Goal: Task Accomplishment & Management: Manage account settings

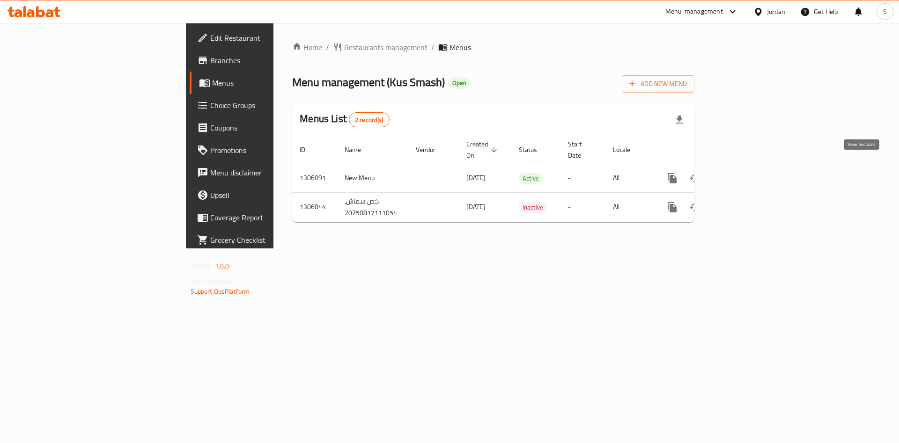
click at [751, 168] on link "enhanced table" at bounding box center [739, 178] width 22 height 22
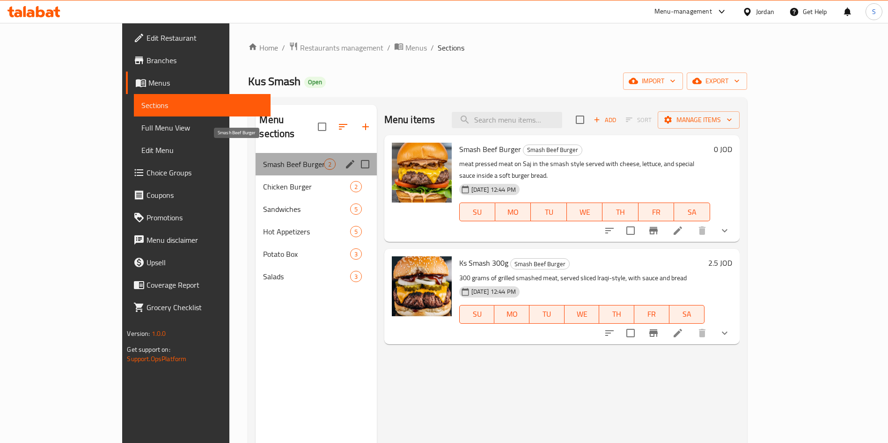
click at [263, 159] on span "Smash Beef Burger" at bounding box center [293, 164] width 60 height 11
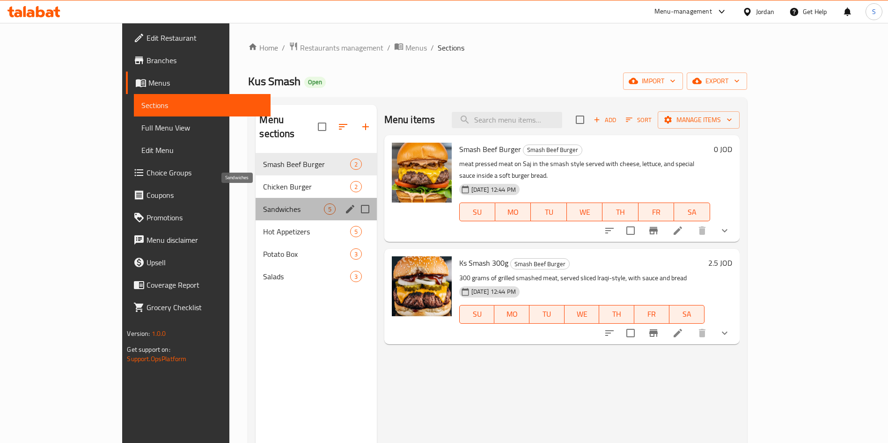
click at [263, 204] on span "Sandwiches" at bounding box center [293, 209] width 60 height 11
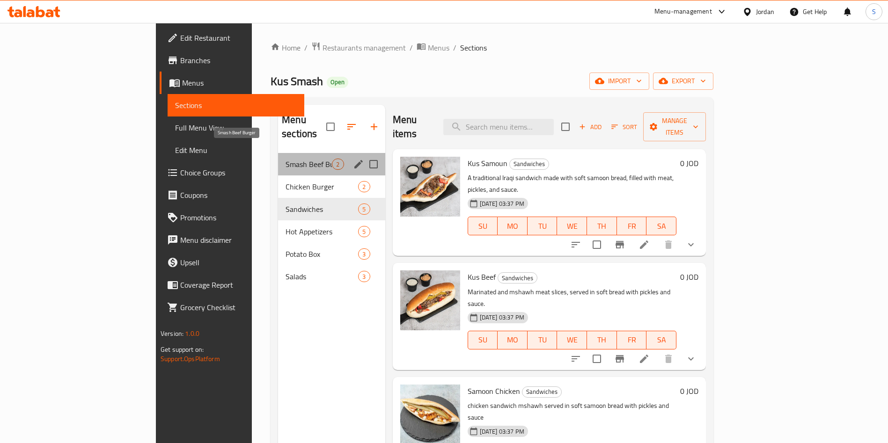
click at [285, 159] on span "Smash Beef Burger" at bounding box center [308, 164] width 46 height 11
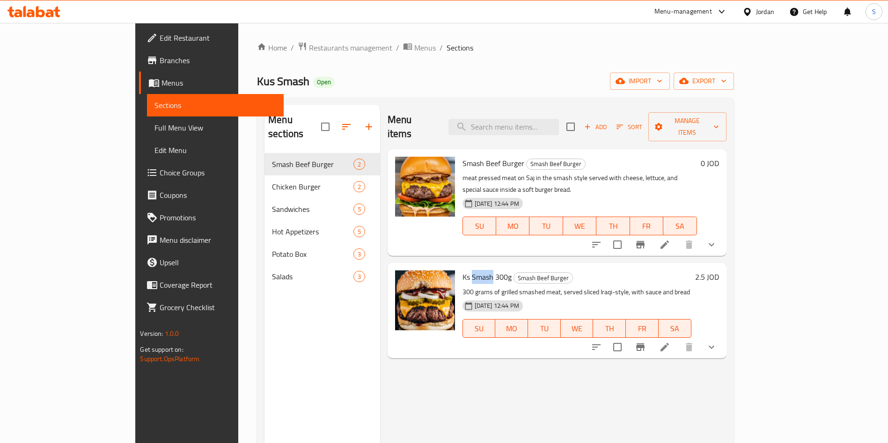
drag, startPoint x: 460, startPoint y: 256, endPoint x: 439, endPoint y: 249, distance: 21.6
click at [462, 270] on span "Ks Smash 300g" at bounding box center [486, 277] width 49 height 14
click at [670, 342] on icon at bounding box center [664, 347] width 11 height 11
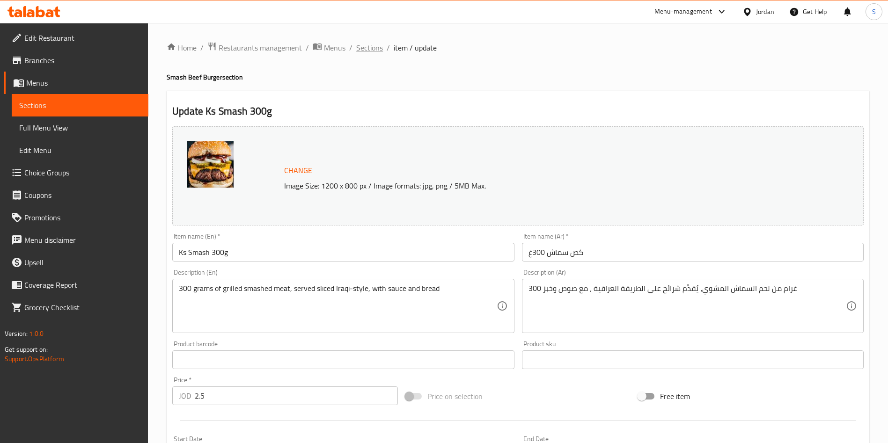
click at [376, 46] on span "Sections" at bounding box center [369, 47] width 27 height 11
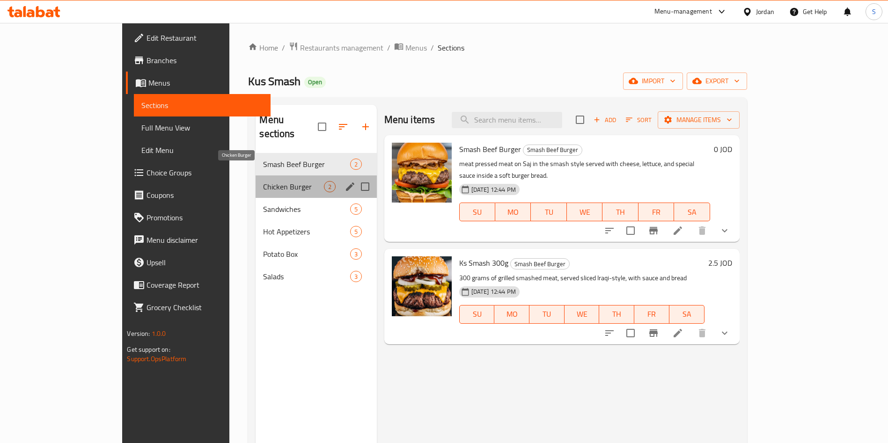
click at [263, 181] on span "Chicken Burger" at bounding box center [293, 186] width 60 height 11
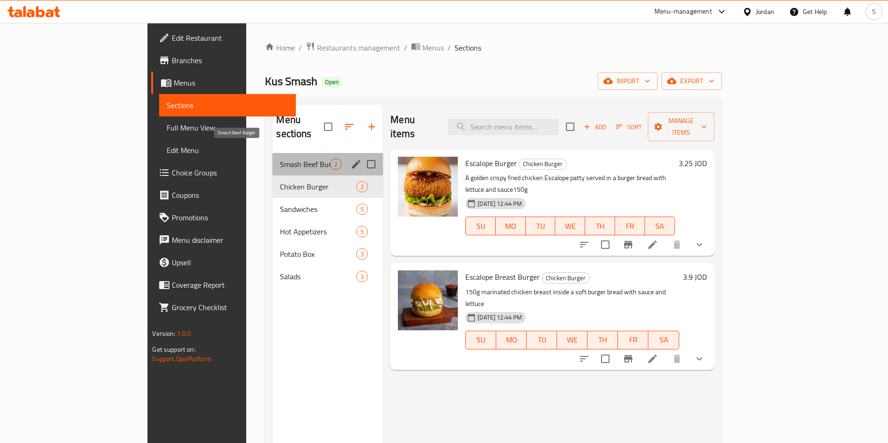
click at [280, 159] on span "Smash Beef Burger" at bounding box center [305, 164] width 50 height 11
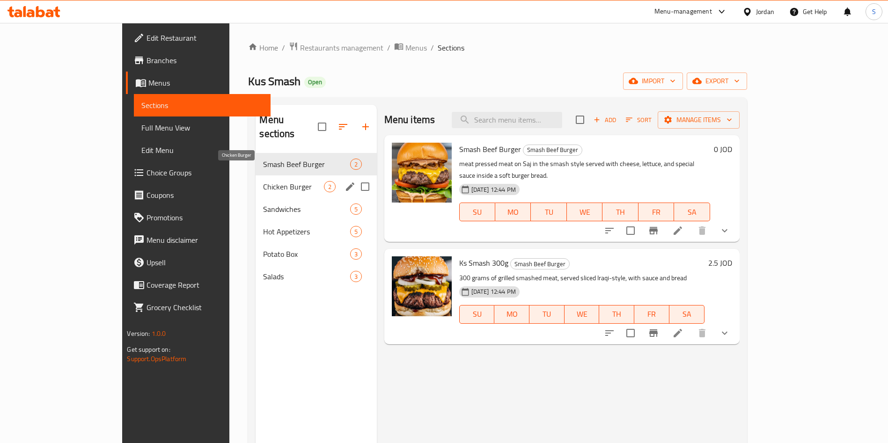
click at [263, 181] on span "Chicken Burger" at bounding box center [293, 186] width 60 height 11
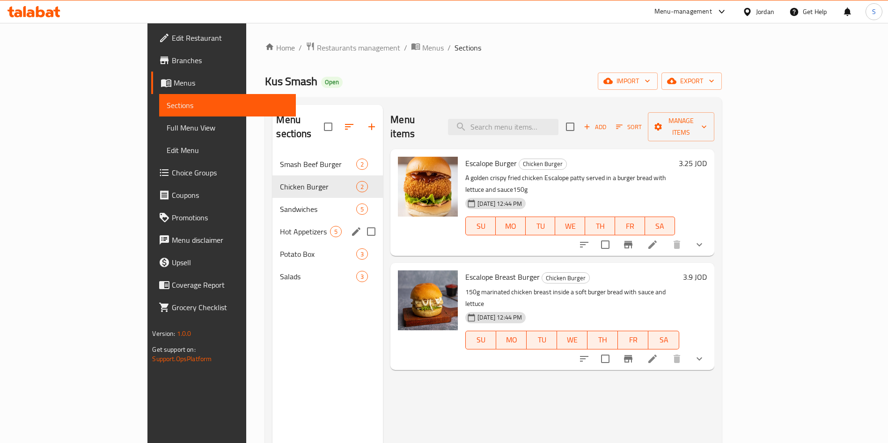
click at [280, 204] on span "Sandwiches" at bounding box center [318, 209] width 76 height 11
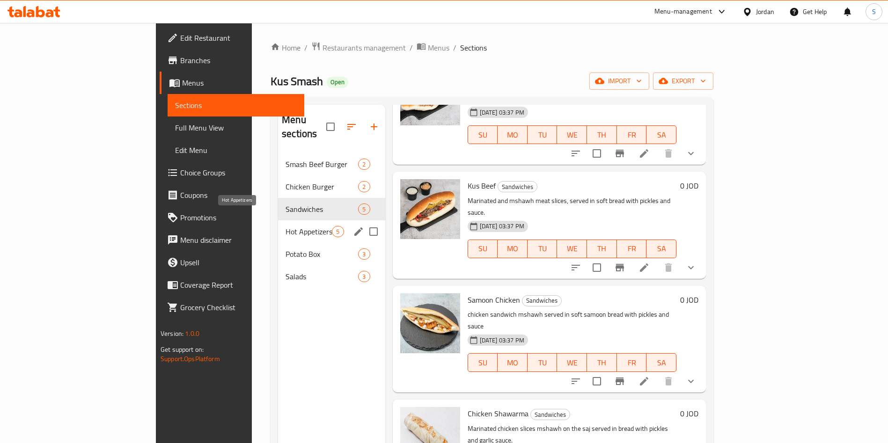
click at [285, 226] on span "Hot Appetizers" at bounding box center [308, 231] width 46 height 11
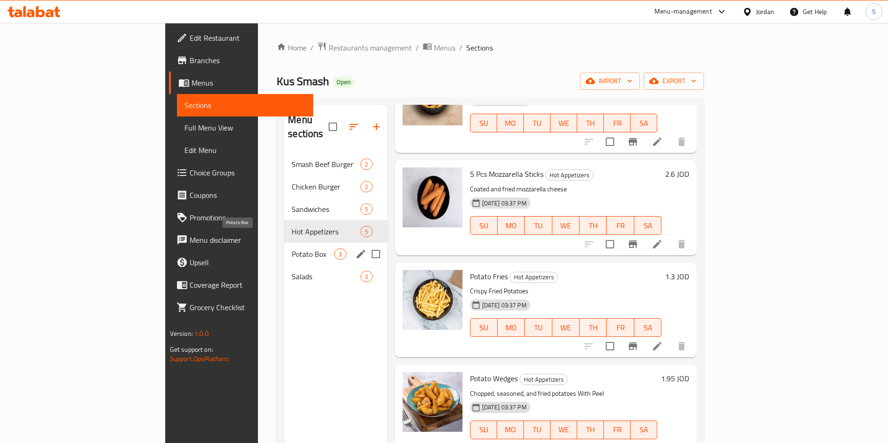
click at [292, 249] on span "Potato Box" at bounding box center [313, 254] width 43 height 11
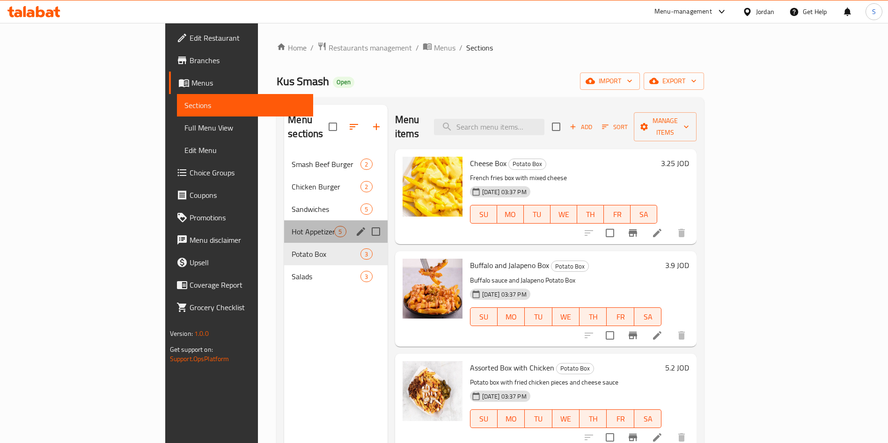
click at [284, 220] on div "Hot Appetizers 5" at bounding box center [335, 231] width 103 height 22
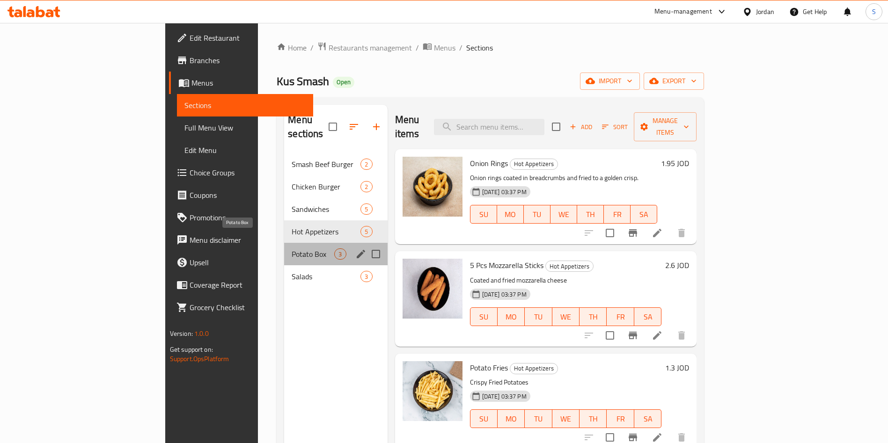
click at [292, 249] on span "Potato Box" at bounding box center [313, 254] width 43 height 11
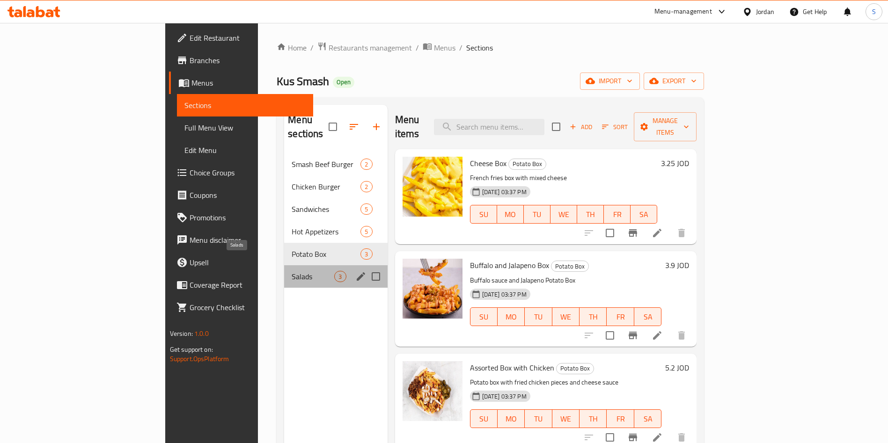
click at [292, 271] on span "Salads" at bounding box center [313, 276] width 43 height 11
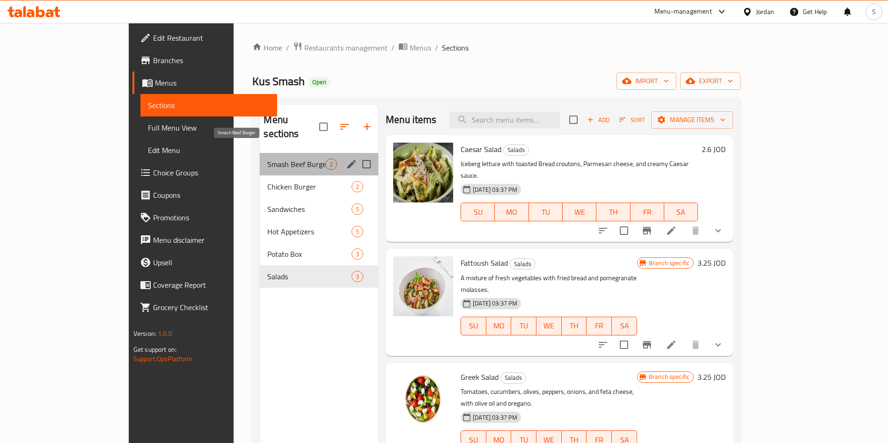
click at [267, 159] on span "Smash Beef Burger" at bounding box center [296, 164] width 58 height 11
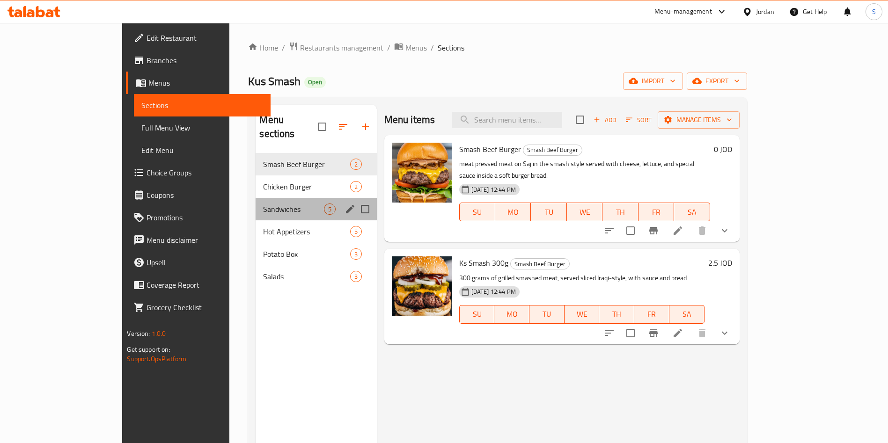
click at [256, 198] on div "Sandwiches 5" at bounding box center [316, 209] width 121 height 22
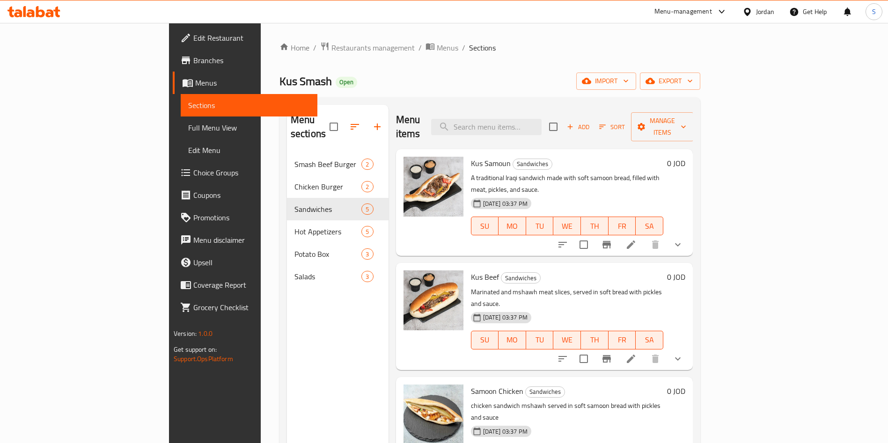
click at [644, 236] on li at bounding box center [631, 244] width 26 height 17
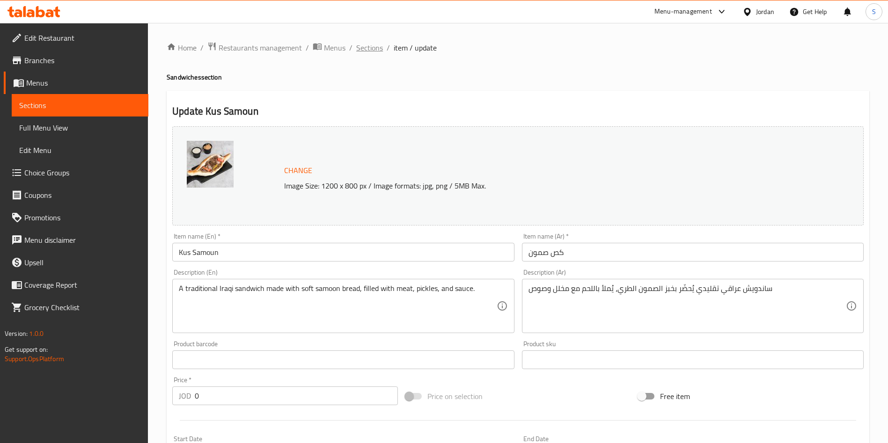
click at [371, 45] on span "Sections" at bounding box center [369, 47] width 27 height 11
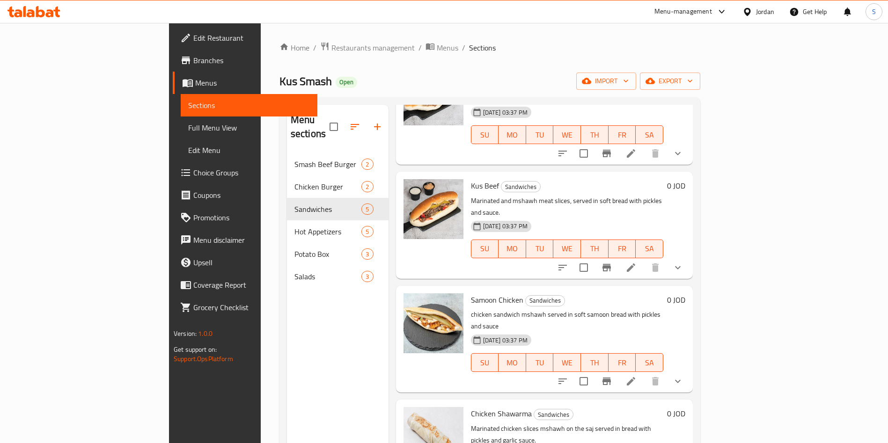
scroll to position [131, 0]
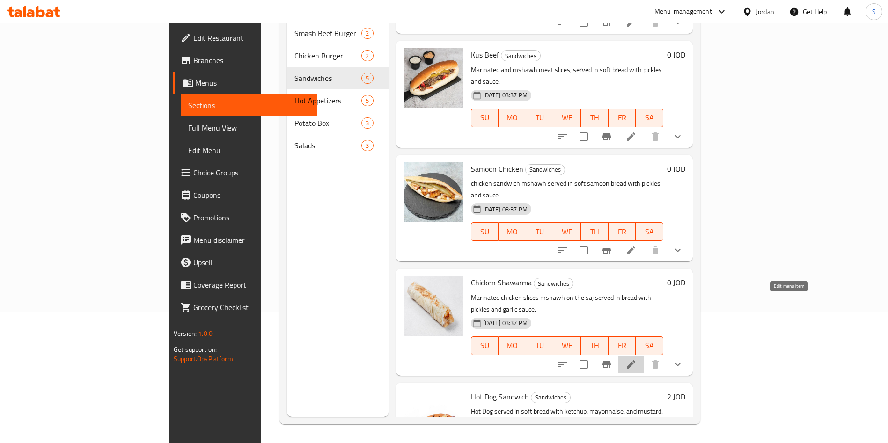
click at [636, 359] on icon at bounding box center [630, 364] width 11 height 11
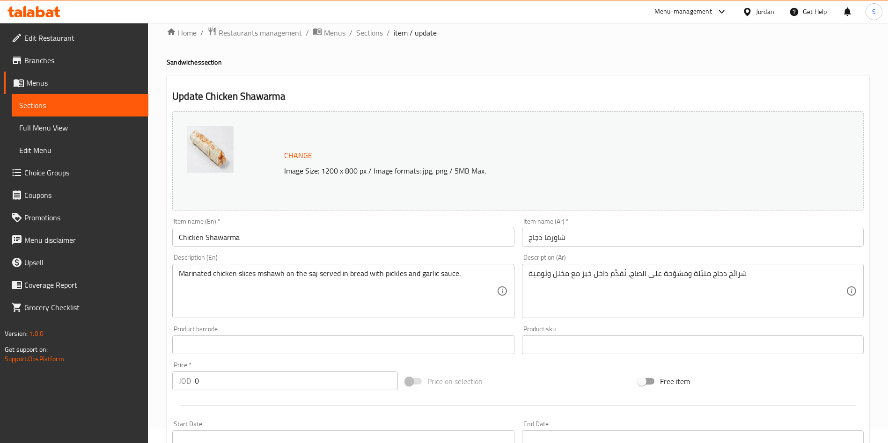
scroll to position [253, 0]
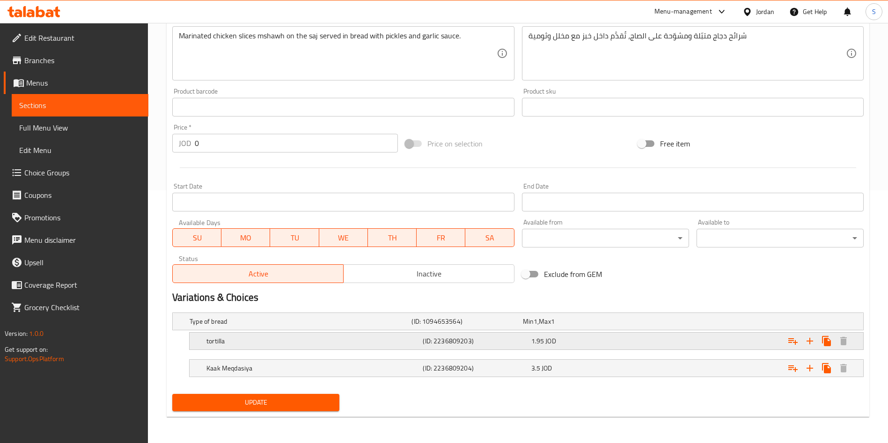
click at [227, 343] on h5 "tortilla" at bounding box center [312, 340] width 212 height 9
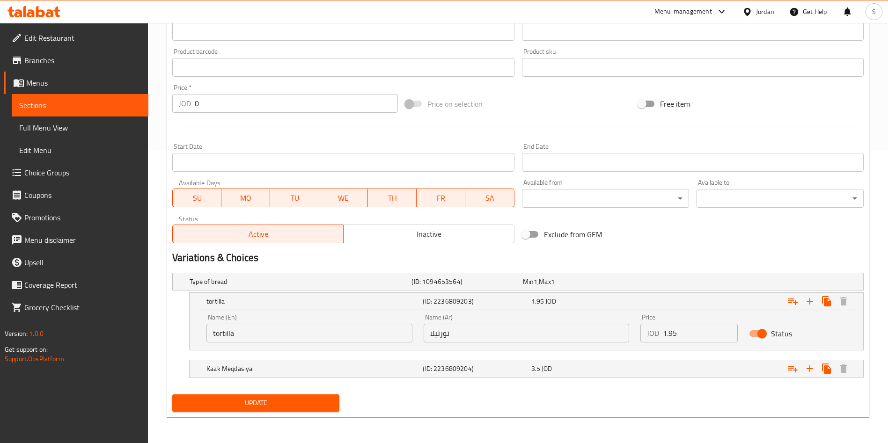
scroll to position [293, 0]
click at [257, 367] on h5 "Kaak Meqdasiya" at bounding box center [312, 368] width 212 height 9
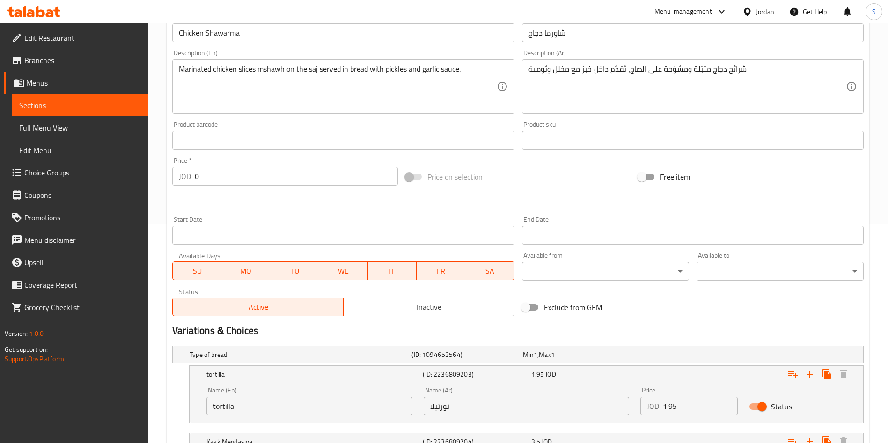
scroll to position [0, 0]
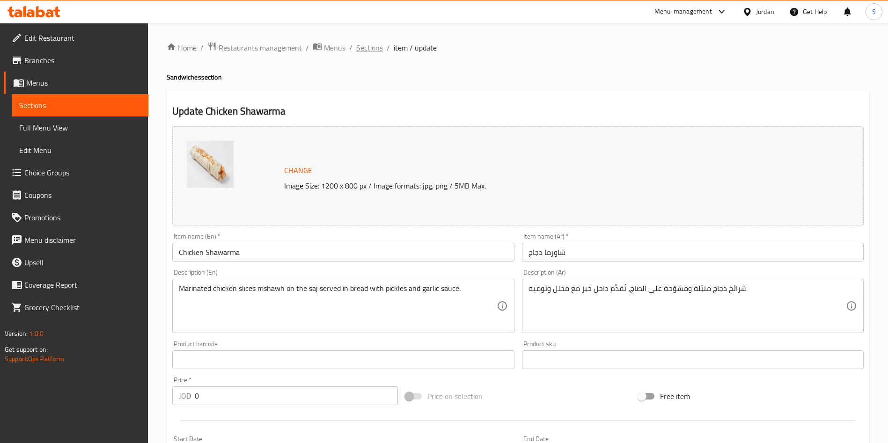
click at [371, 44] on span "Sections" at bounding box center [369, 47] width 27 height 11
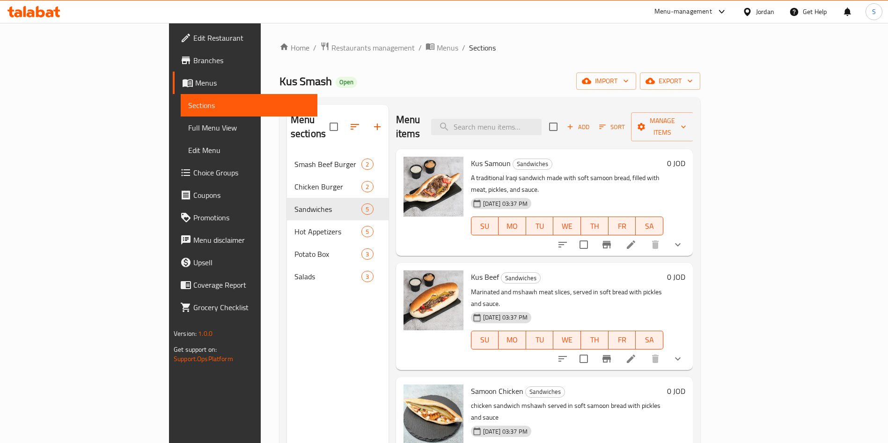
click at [287, 149] on nav "Smash Beef Burger 2 Chicken Burger 2 Sandwiches 5 Hot Appetizers 5 Potato Box 3…" at bounding box center [338, 220] width 102 height 142
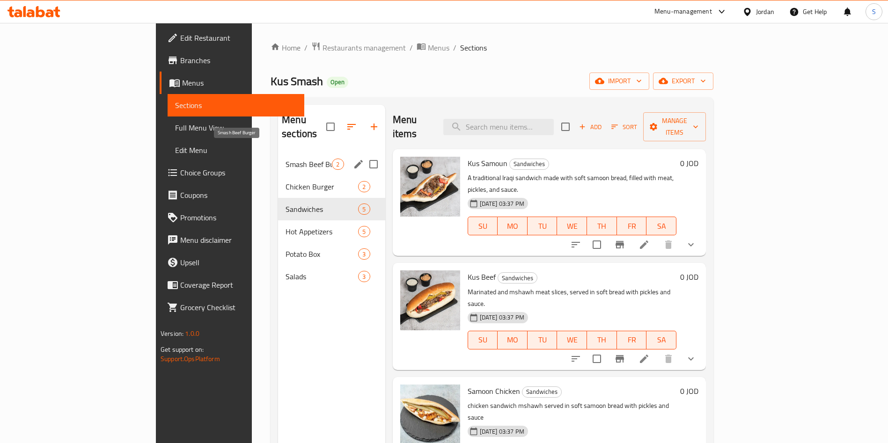
click at [285, 159] on span "Smash Beef Burger" at bounding box center [308, 164] width 46 height 11
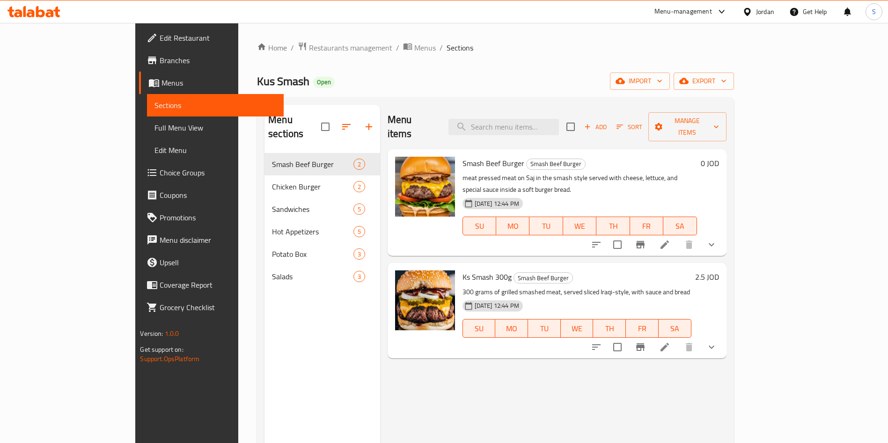
click at [670, 239] on icon at bounding box center [664, 244] width 11 height 11
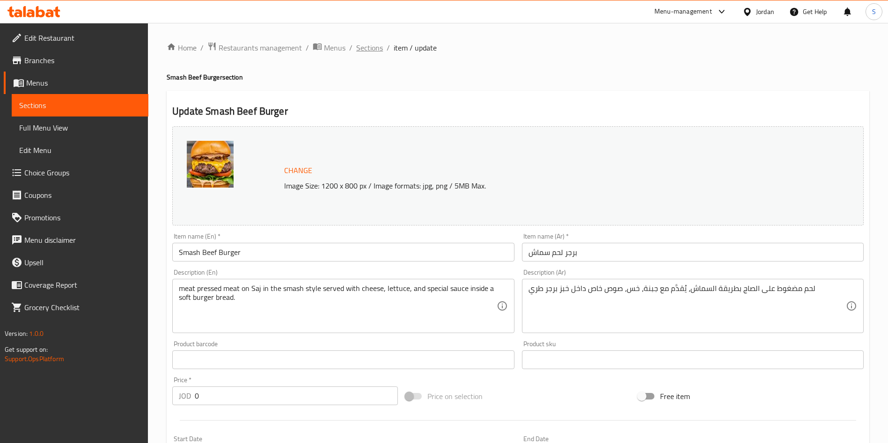
click at [377, 44] on span "Sections" at bounding box center [369, 47] width 27 height 11
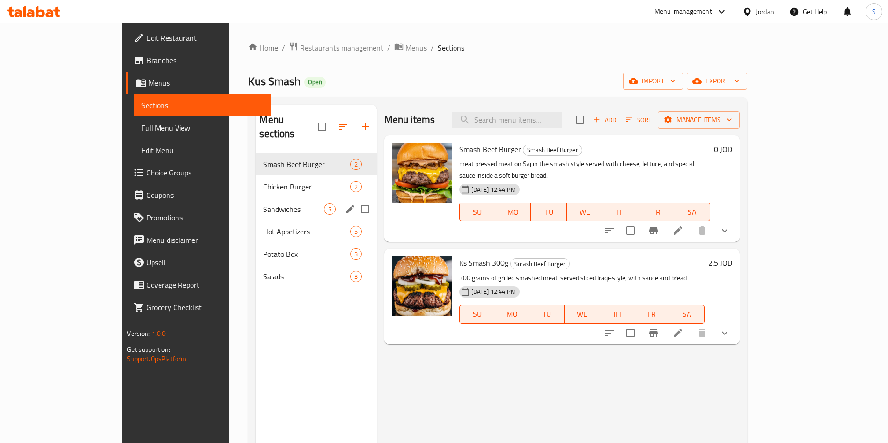
click at [256, 202] on div "Sandwiches 5" at bounding box center [316, 209] width 121 height 22
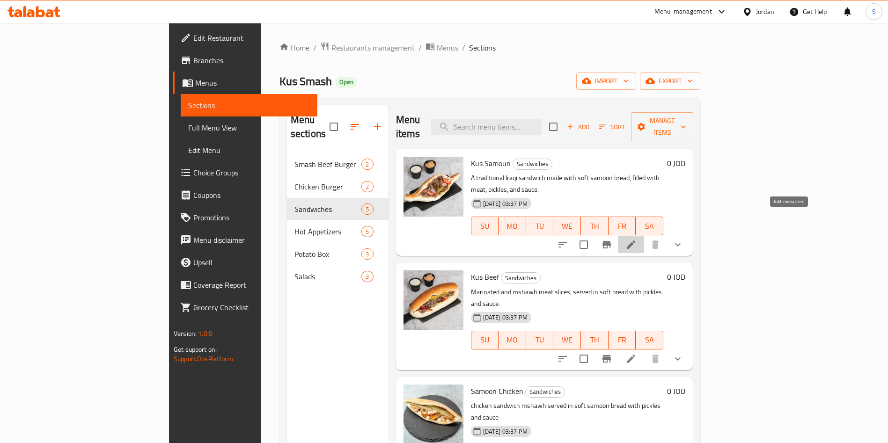
click at [636, 239] on icon at bounding box center [630, 244] width 11 height 11
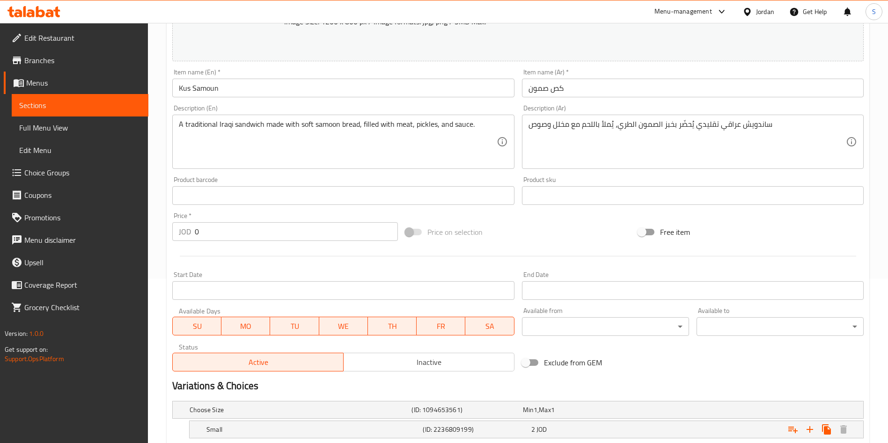
scroll to position [253, 0]
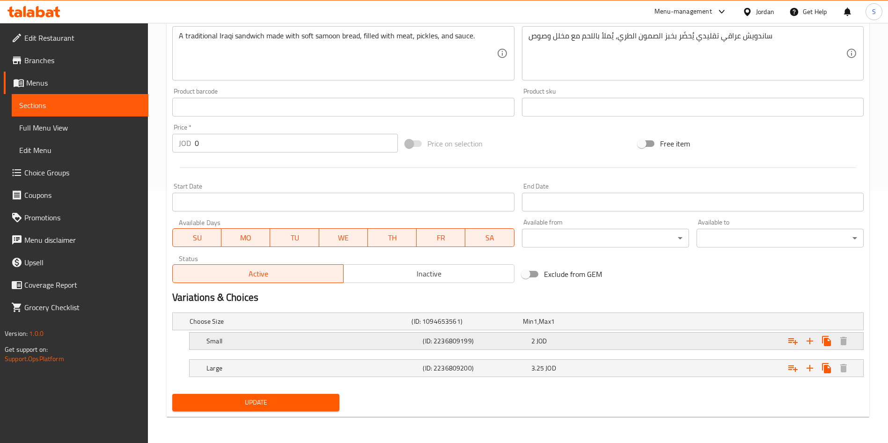
click at [215, 345] on h5 "Small" at bounding box center [312, 340] width 212 height 9
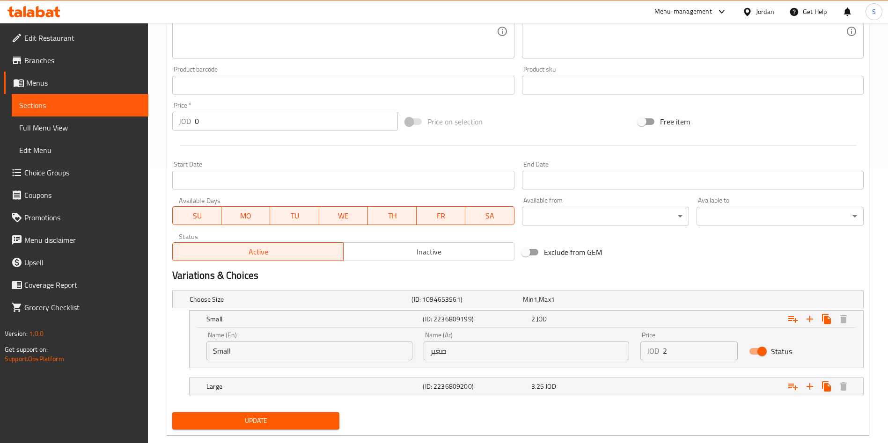
scroll to position [293, 0]
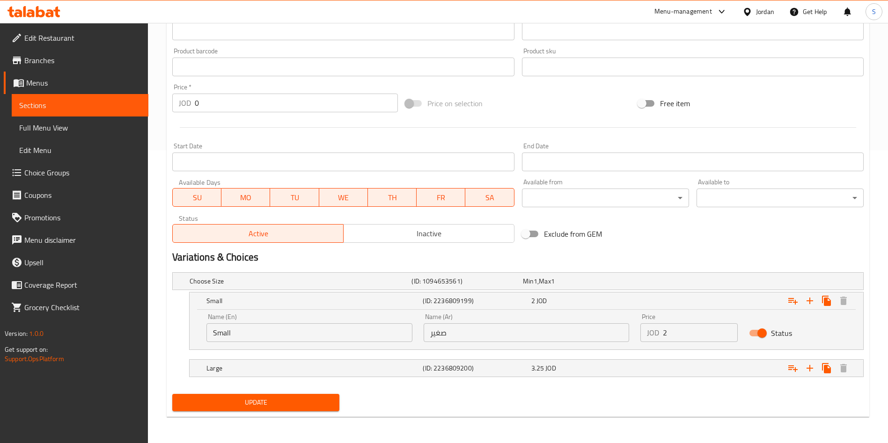
click at [268, 356] on nav at bounding box center [517, 355] width 691 height 7
click at [269, 378] on div "Large (ID: 2236809200) 3.25 JOD" at bounding box center [529, 368] width 649 height 21
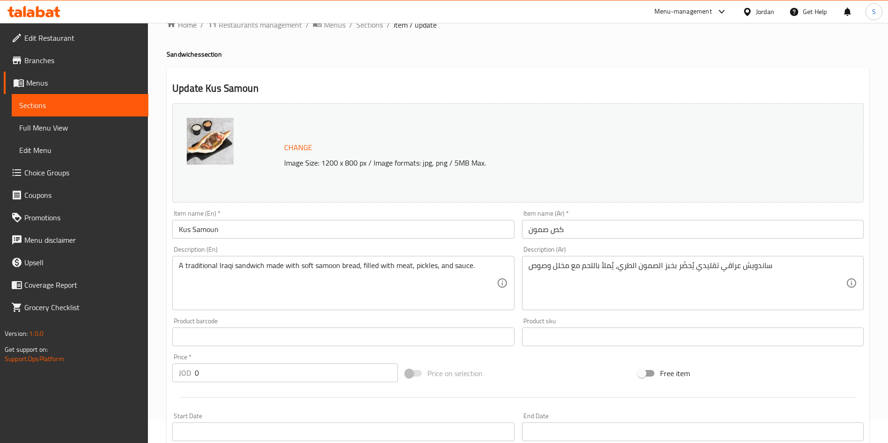
scroll to position [0, 0]
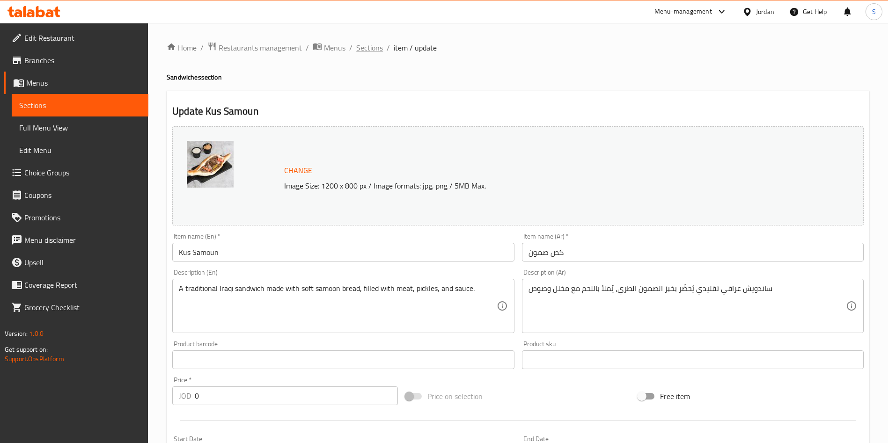
click at [367, 42] on span "Sections" at bounding box center [369, 47] width 27 height 11
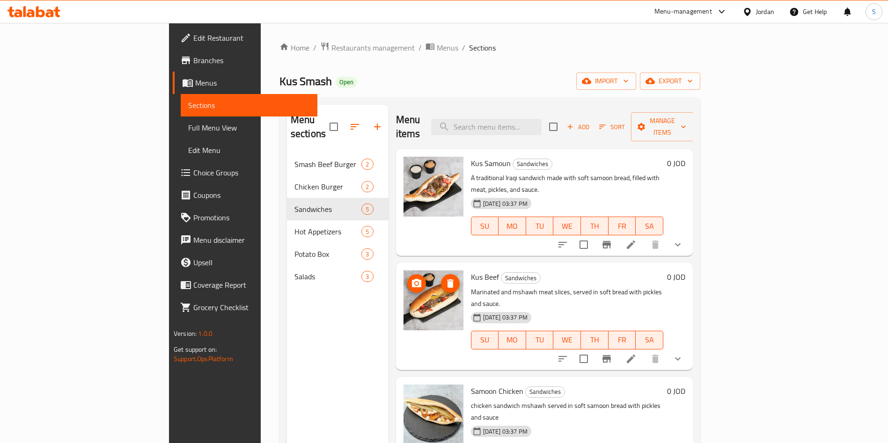
scroll to position [70, 0]
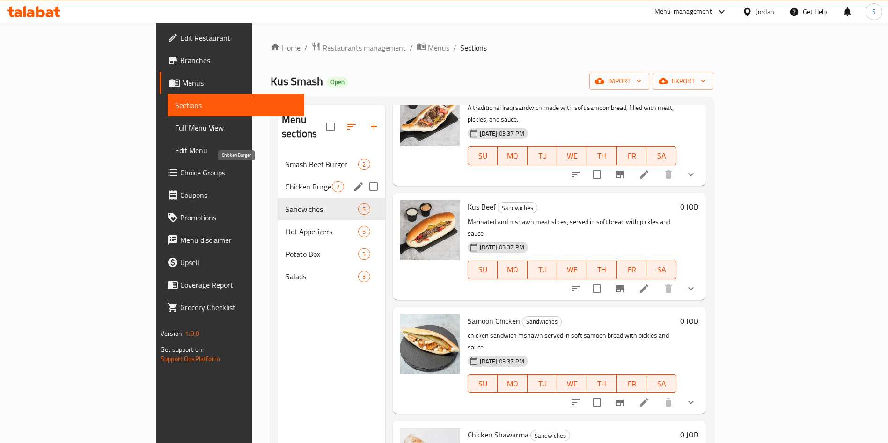
click at [285, 181] on span "Chicken Burger" at bounding box center [308, 186] width 46 height 11
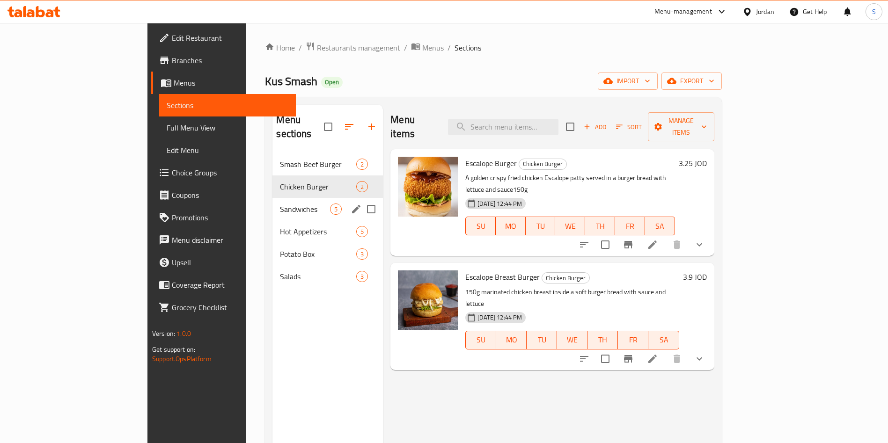
click at [272, 198] on div "Sandwiches 5" at bounding box center [327, 209] width 110 height 22
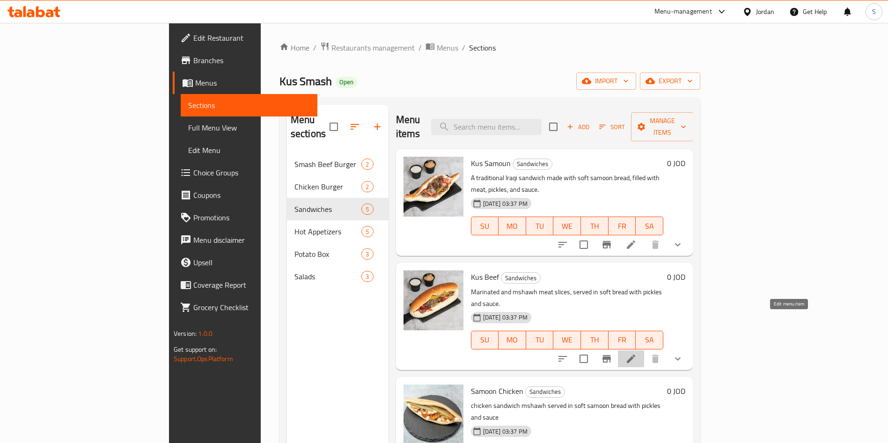
click at [644, 351] on li at bounding box center [631, 359] width 26 height 17
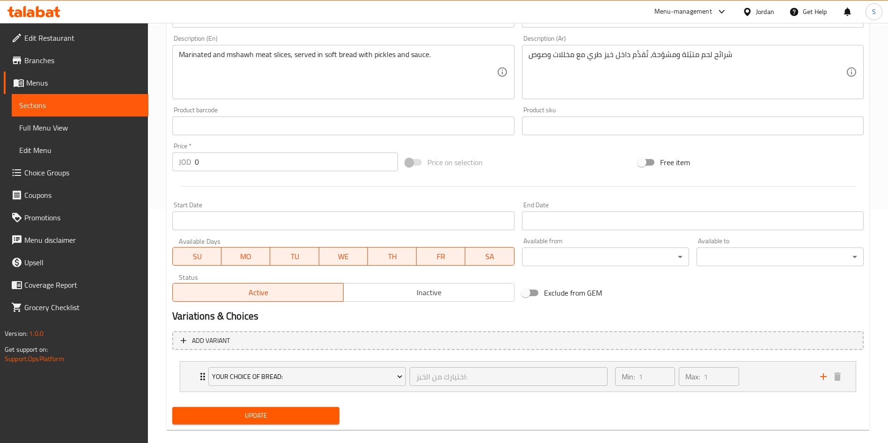
scroll to position [247, 0]
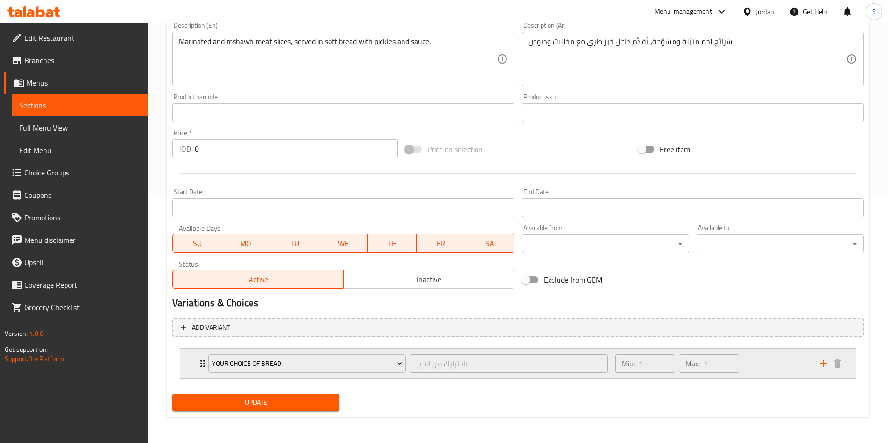
click at [189, 359] on div "Your Choice Of Bread: اختيارك من الخبز: ​ Min: 1 ​ Max: 1 ​" at bounding box center [517, 364] width 675 height 30
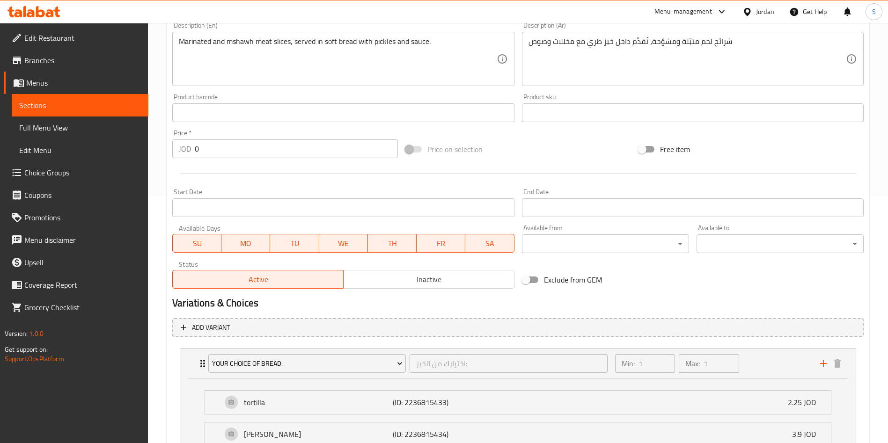
scroll to position [0, 0]
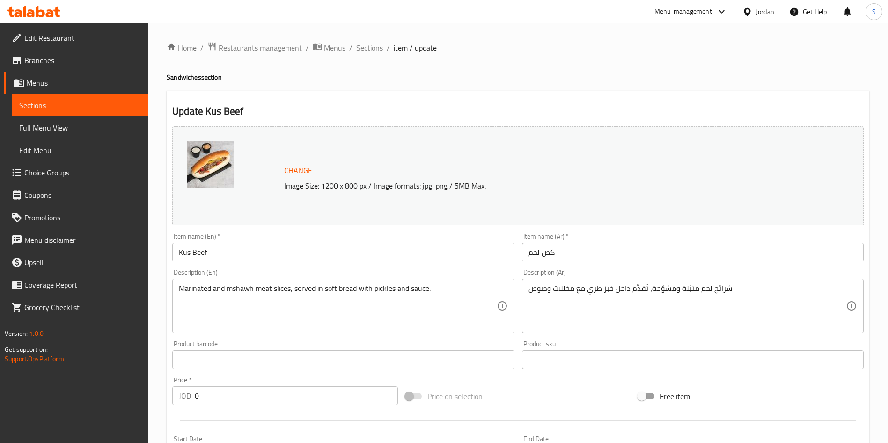
click at [375, 46] on span "Sections" at bounding box center [369, 47] width 27 height 11
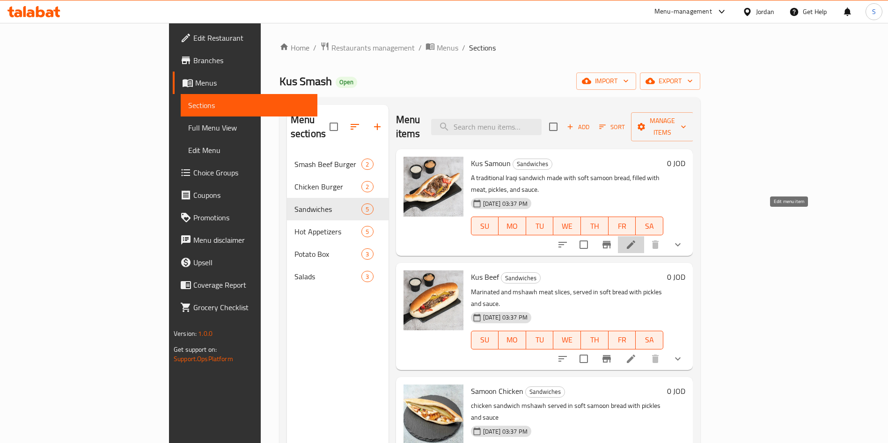
click at [636, 239] on icon at bounding box center [630, 244] width 11 height 11
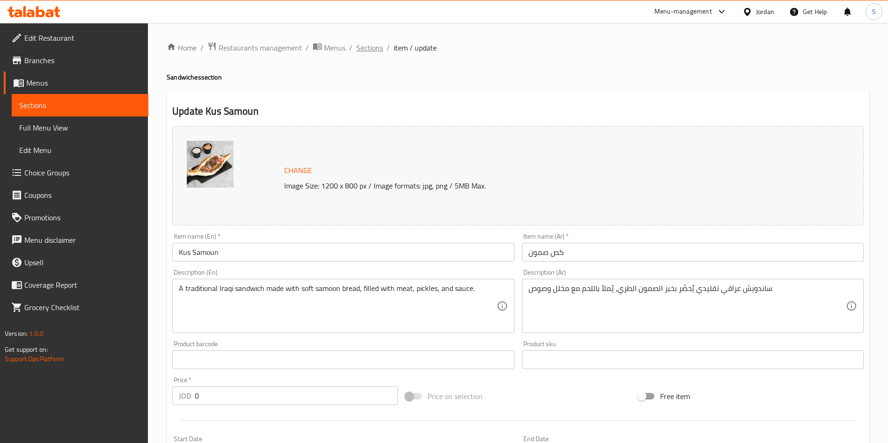
click at [362, 50] on span "Sections" at bounding box center [369, 47] width 27 height 11
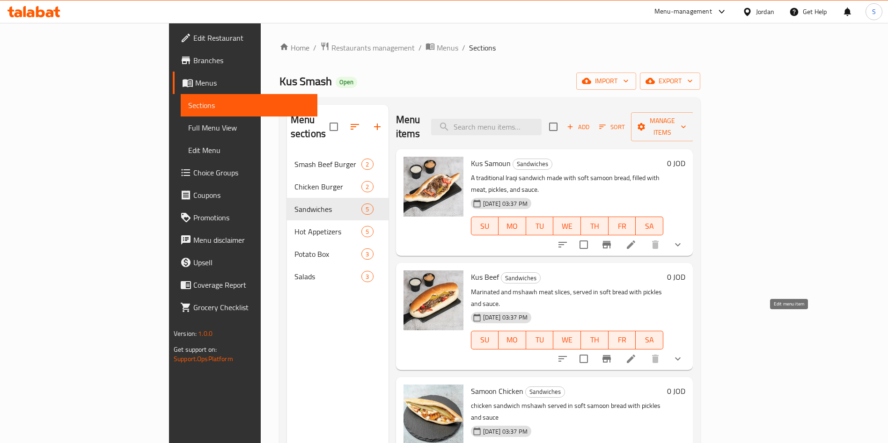
click at [635, 355] on icon at bounding box center [631, 359] width 8 height 8
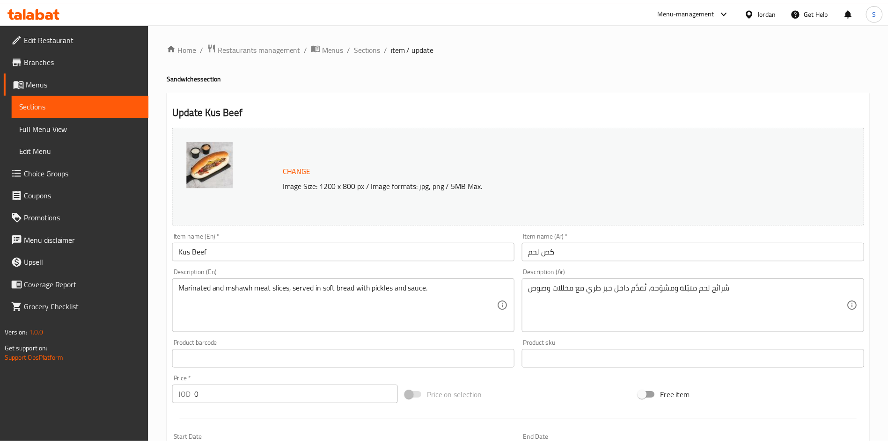
scroll to position [247, 0]
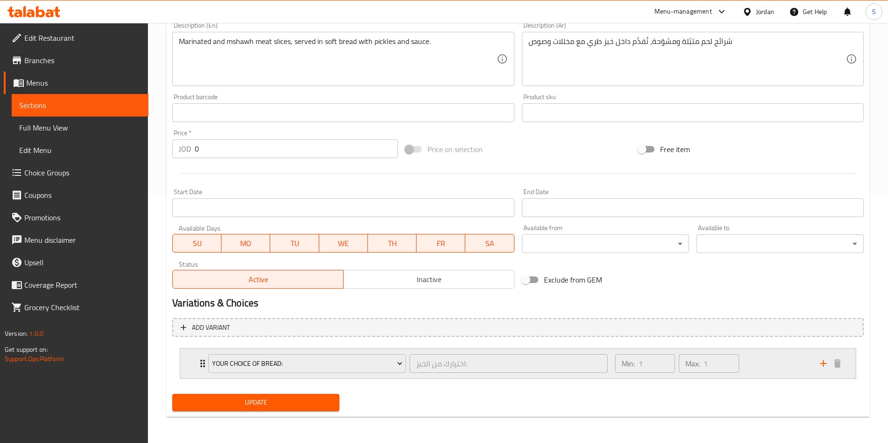
click at [204, 354] on div "Your Choice Of Bread: اختيارك من الخبز: ​" at bounding box center [408, 364] width 410 height 30
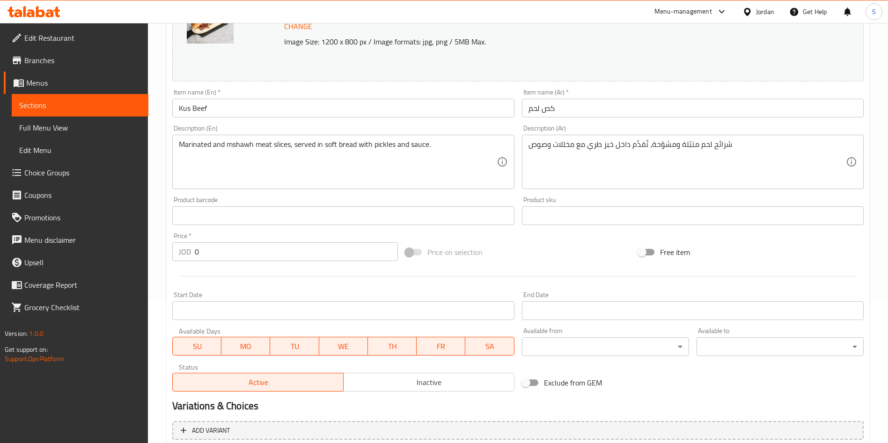
scroll to position [0, 0]
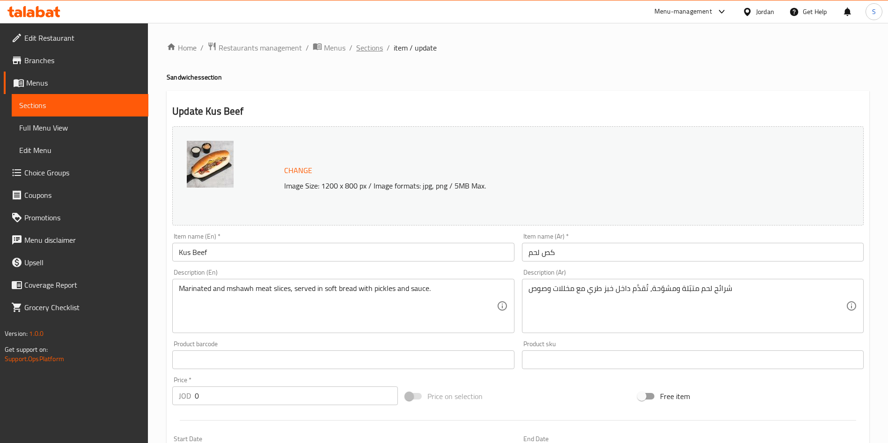
click at [377, 48] on span "Sections" at bounding box center [369, 47] width 27 height 11
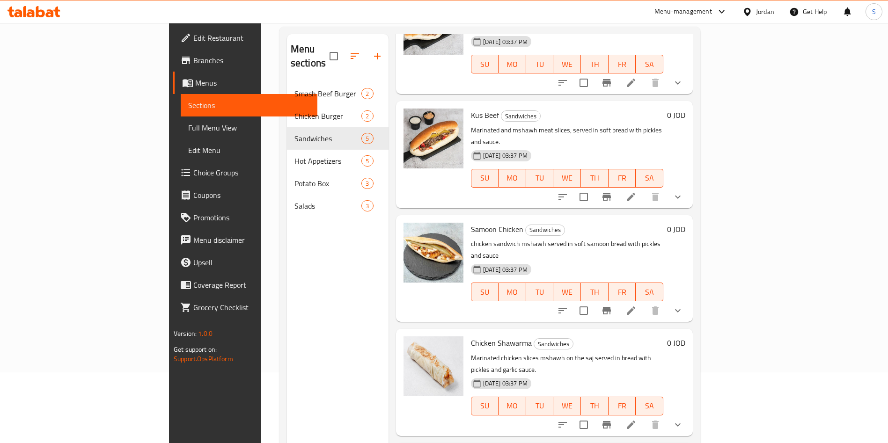
scroll to position [131, 0]
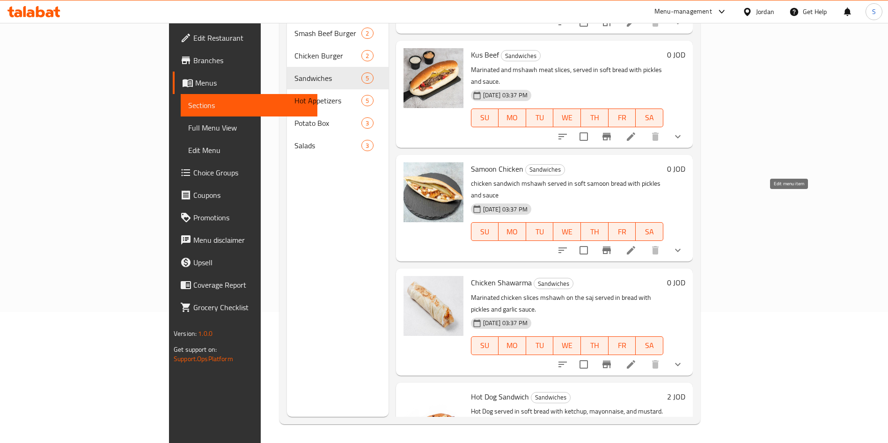
click at [636, 245] on icon at bounding box center [630, 250] width 11 height 11
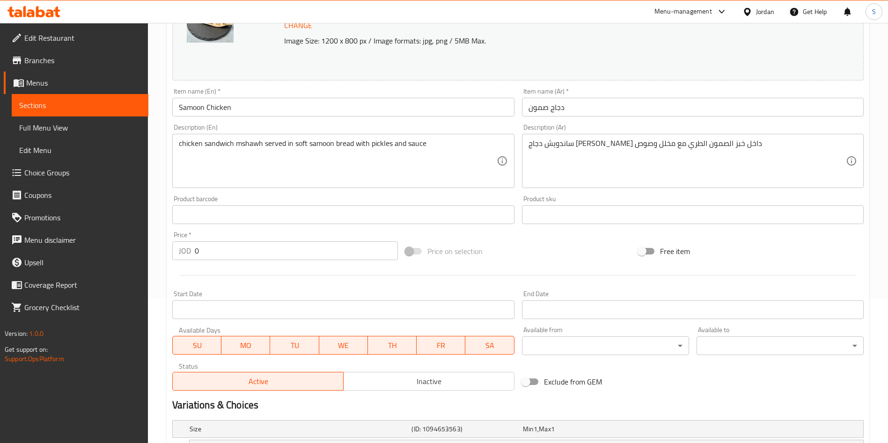
scroll to position [253, 0]
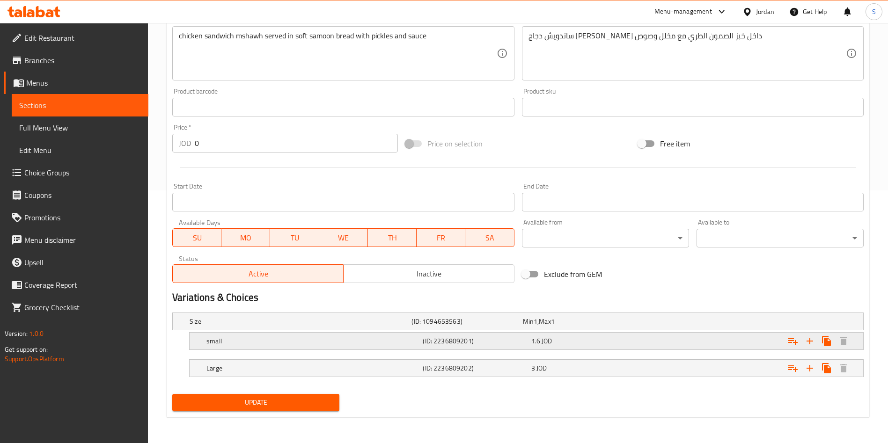
click at [202, 347] on div "small (ID: 2236809201) 1.6 JOD" at bounding box center [526, 341] width 673 height 17
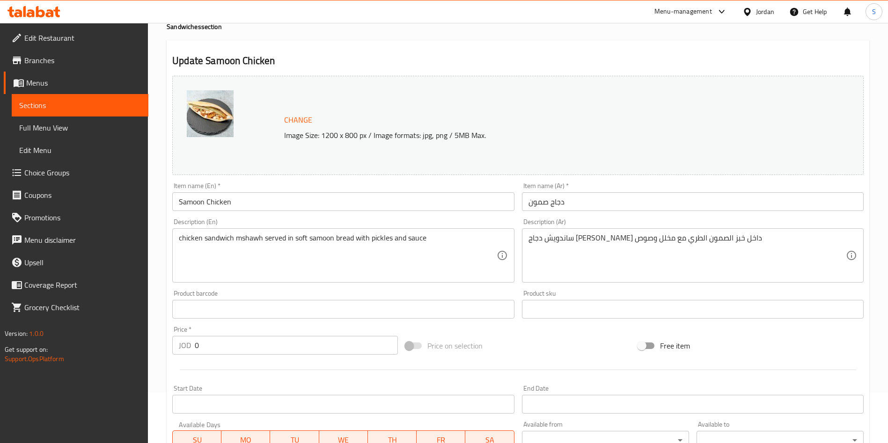
scroll to position [0, 0]
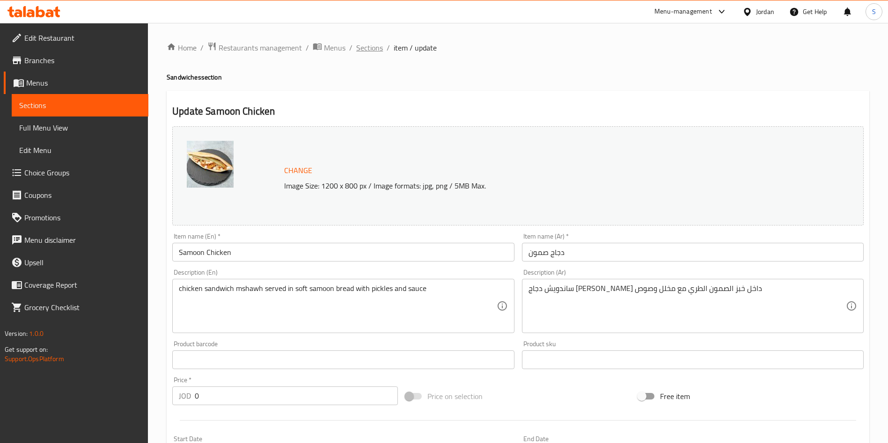
click at [367, 47] on span "Sections" at bounding box center [369, 47] width 27 height 11
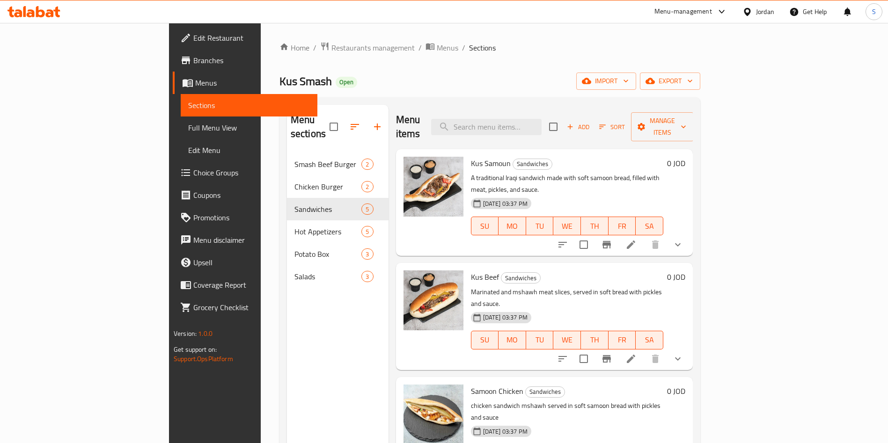
click at [303, 39] on div "Home / Restaurants management / Menus / Sections Kus Smash Open import export M…" at bounding box center [490, 298] width 458 height 551
click at [331, 44] on span "Restaurants management" at bounding box center [372, 47] width 83 height 11
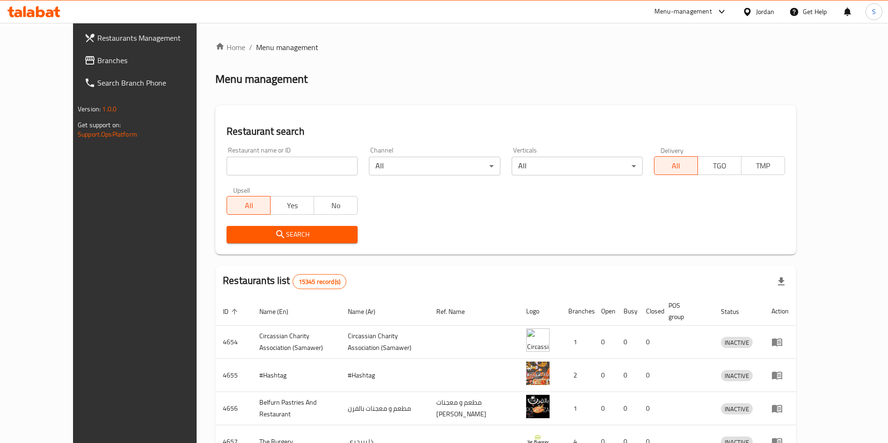
click at [278, 169] on input "search" at bounding box center [292, 166] width 131 height 19
type input "المنقل"
click at [269, 235] on span "Search" at bounding box center [292, 235] width 116 height 12
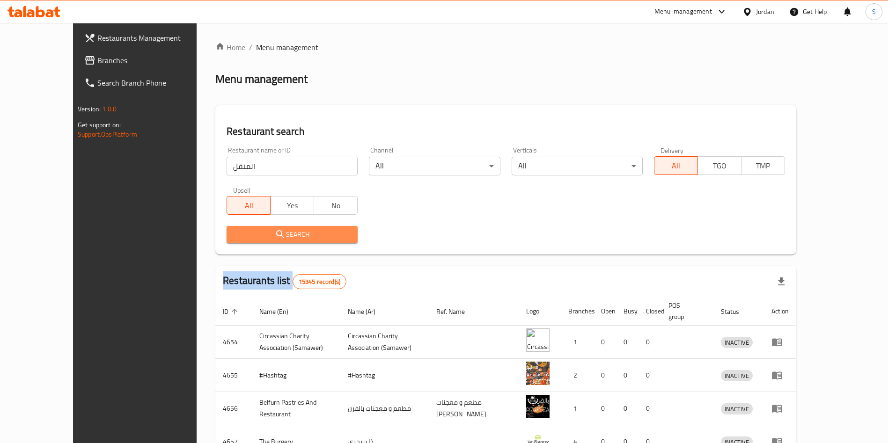
click at [269, 235] on div at bounding box center [444, 221] width 888 height 443
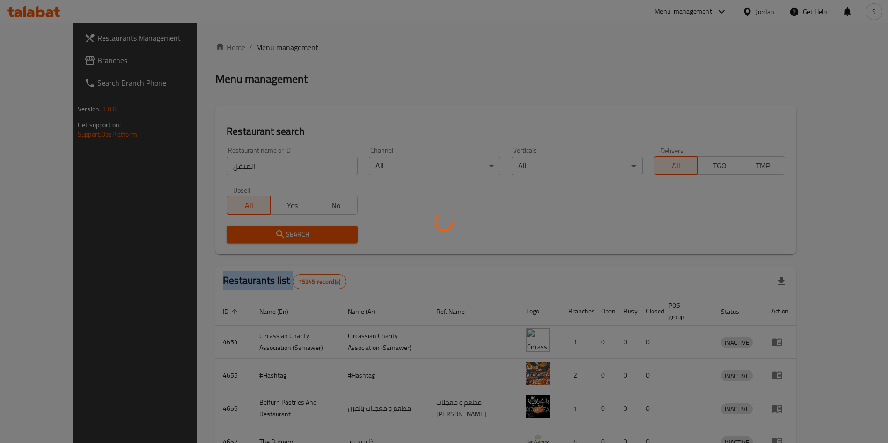
click at [269, 235] on div at bounding box center [444, 221] width 888 height 443
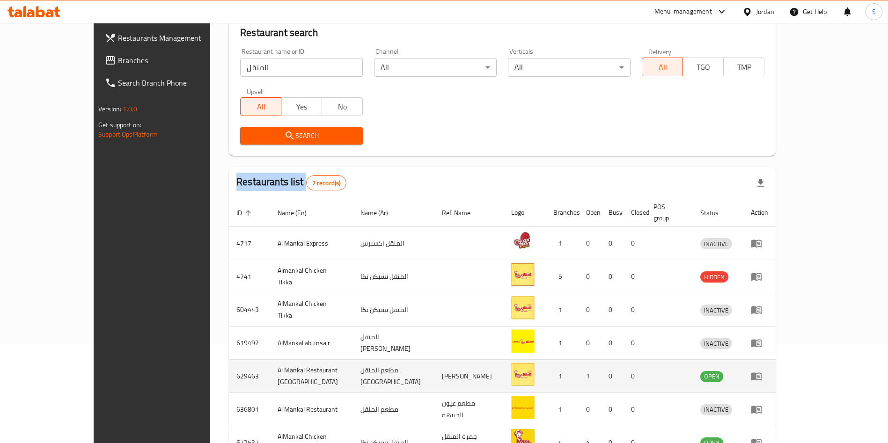
scroll to position [155, 0]
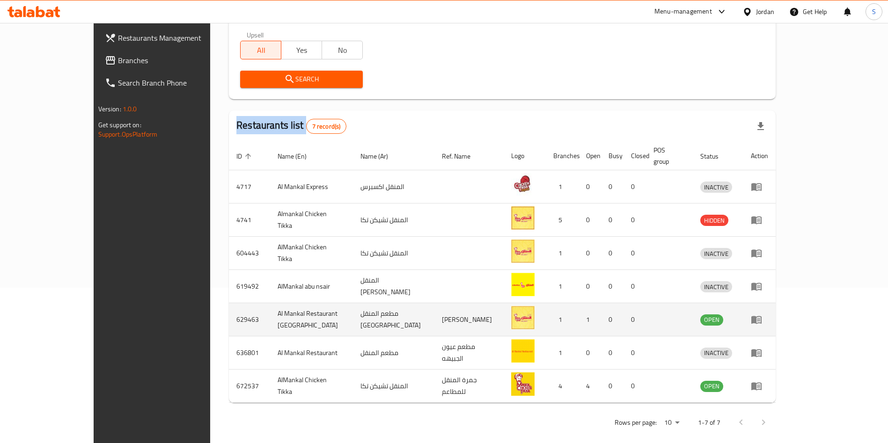
click at [768, 314] on link "enhanced table" at bounding box center [759, 319] width 17 height 11
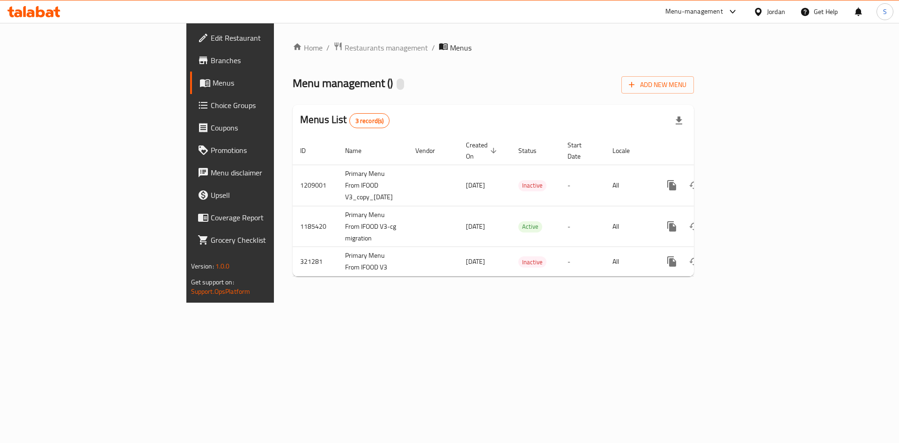
click at [211, 63] on span "Branches" at bounding box center [270, 60] width 118 height 11
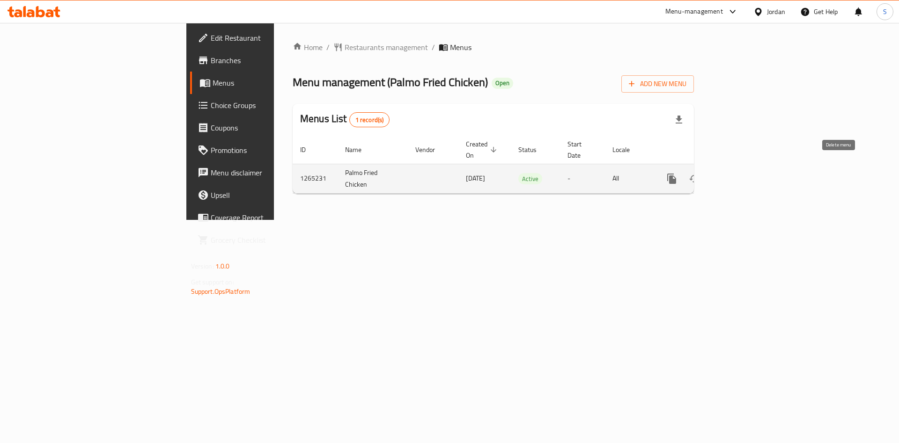
click at [750, 176] on div "enhanced table" at bounding box center [705, 179] width 90 height 22
click at [750, 176] on link "enhanced table" at bounding box center [739, 179] width 22 height 22
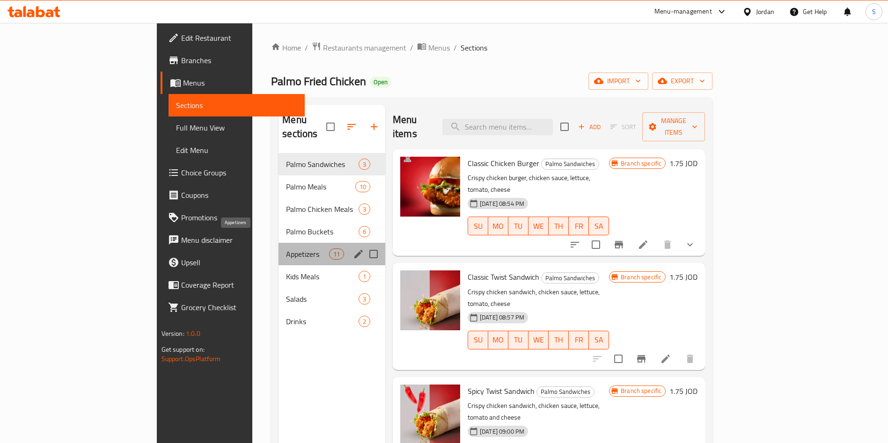
click at [286, 249] on span "Appetizers" at bounding box center [307, 254] width 43 height 11
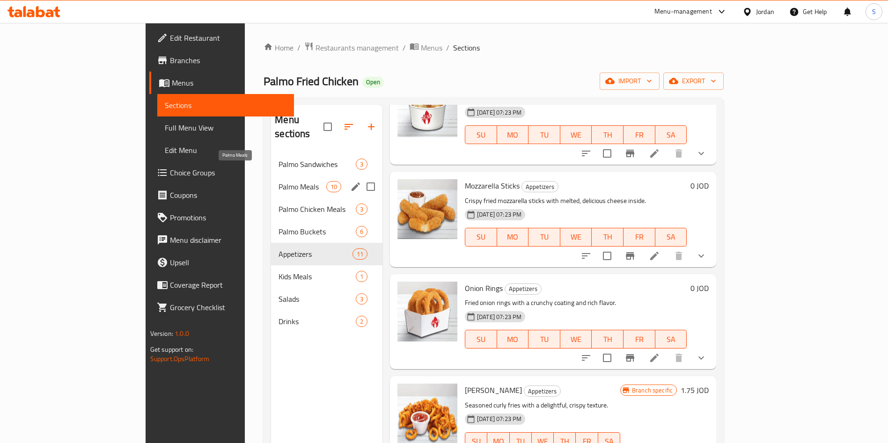
click at [278, 181] on span "Palmo Meals" at bounding box center [301, 186] width 47 height 11
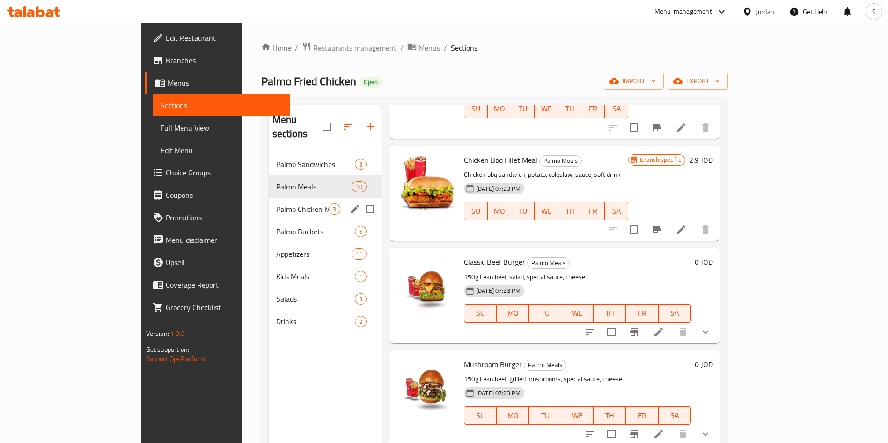
scroll to position [603, 0]
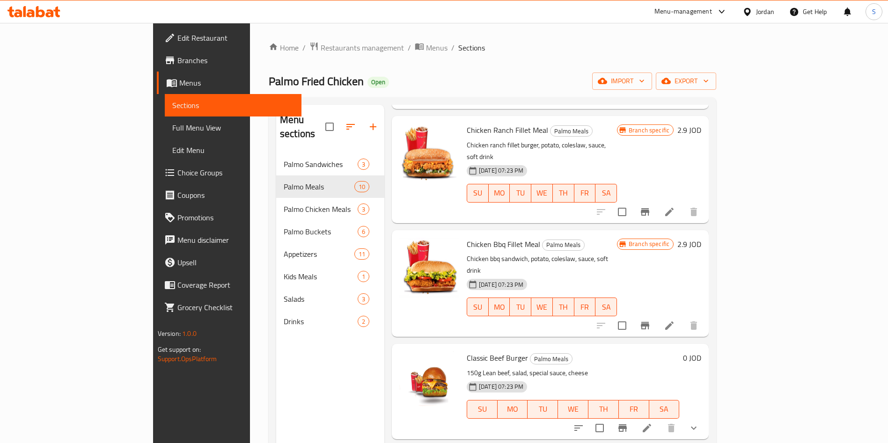
click at [177, 58] on span "Branches" at bounding box center [235, 60] width 117 height 11
